Goal: Find specific page/section: Find specific page/section

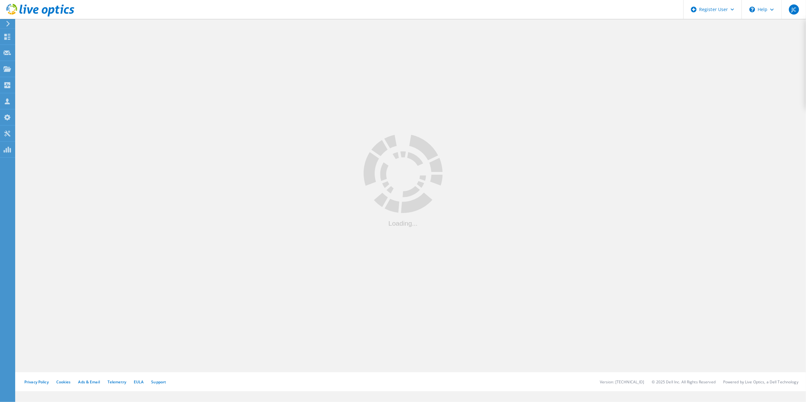
click at [134, 288] on div at bounding box center [411, 195] width 790 height 355
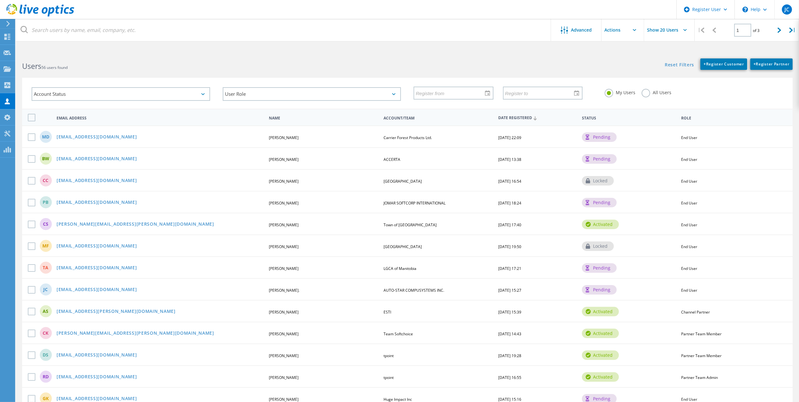
click at [660, 94] on label "All Users" at bounding box center [657, 92] width 30 height 6
click at [0, 0] on input "All Users" at bounding box center [0, 0] width 0 height 0
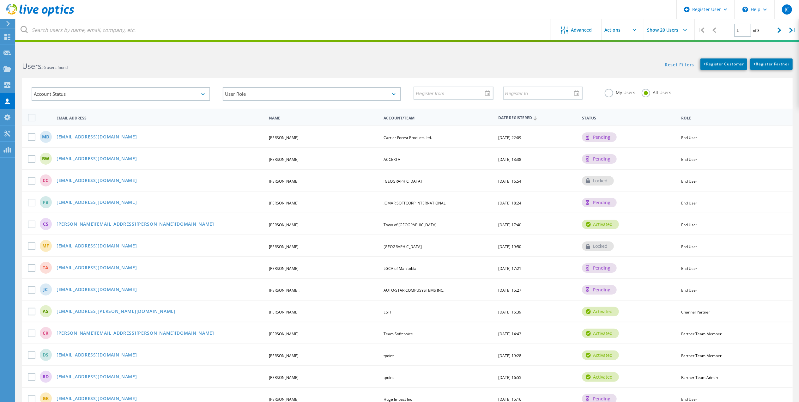
drag, startPoint x: 348, startPoint y: 44, endPoint x: 350, endPoint y: 39, distance: 6.1
click at [348, 44] on html "Register User \n Help Explore Helpful Articles Contact Support JC Dell User Jen…" at bounding box center [399, 293] width 799 height 587
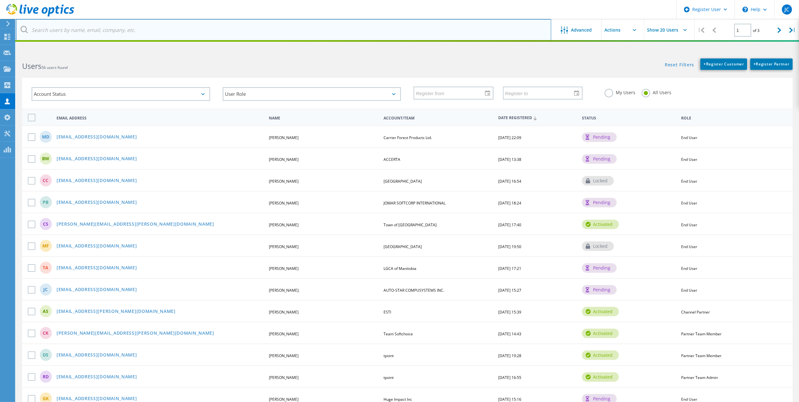
click at [350, 38] on input "text" at bounding box center [284, 30] width 536 height 22
paste input "[PERSON_NAME][EMAIL_ADDRESS][PERSON_NAME][DOMAIN_NAME]"
type input "[PERSON_NAME][EMAIL_ADDRESS][PERSON_NAME][DOMAIN_NAME]"
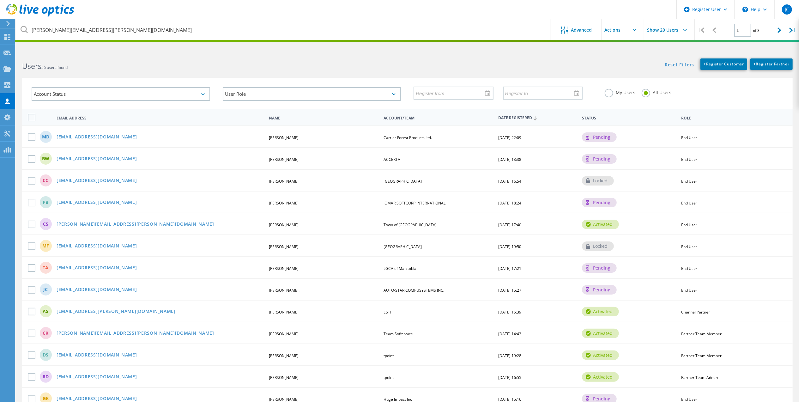
click at [341, 67] on h2 "Users 56 users found" at bounding box center [211, 66] width 379 height 10
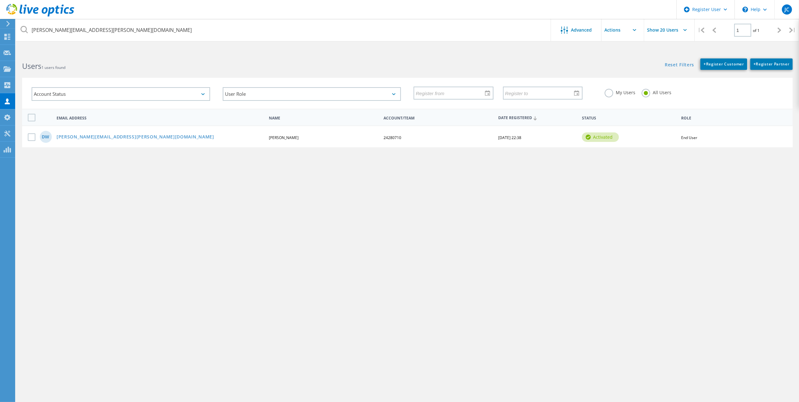
click at [83, 131] on div "DW derek.williams@safefleet.net Derek Williams 24280710 07/07/2022, 22:38 activ…" at bounding box center [407, 137] width 771 height 22
click at [80, 135] on link "[PERSON_NAME][EMAIL_ADDRESS][PERSON_NAME][DOMAIN_NAME]" at bounding box center [136, 137] width 158 height 5
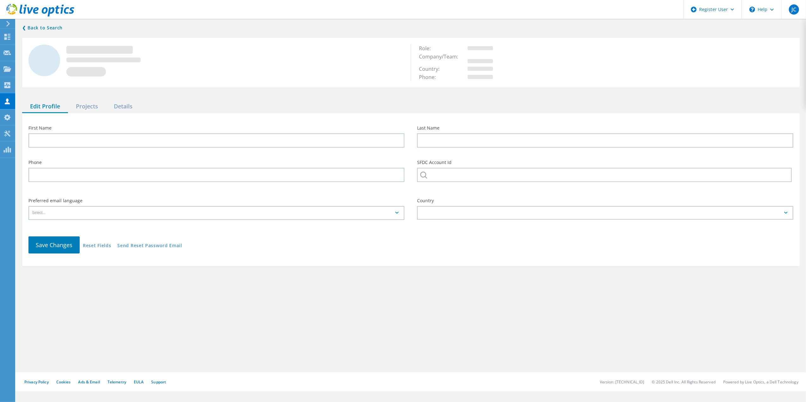
type input "Derek"
type input "Williams"
type input "24280710"
type input "English"
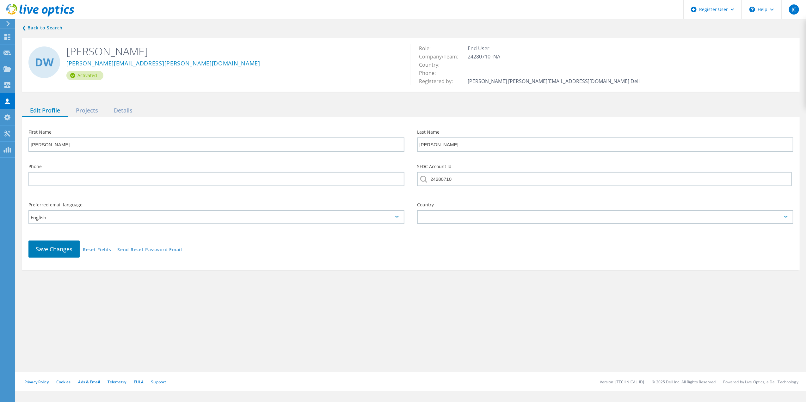
click at [75, 102] on div "❮ Back to Search DW Derek Williams derek.williams@safefleet.net Activated Role:…" at bounding box center [411, 147] width 790 height 259
click at [79, 107] on div "Projects" at bounding box center [87, 110] width 38 height 13
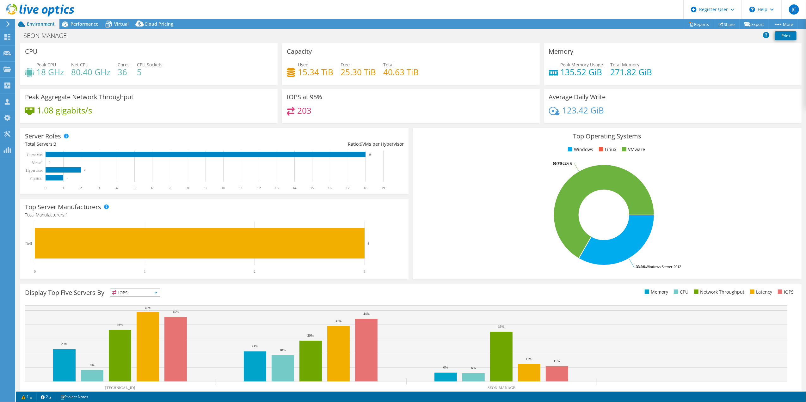
select select "USD"
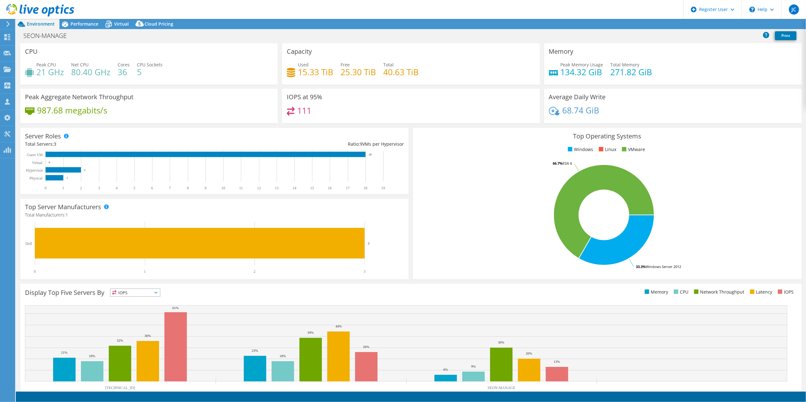
select select "USD"
